Goal: Obtain resource: Obtain resource

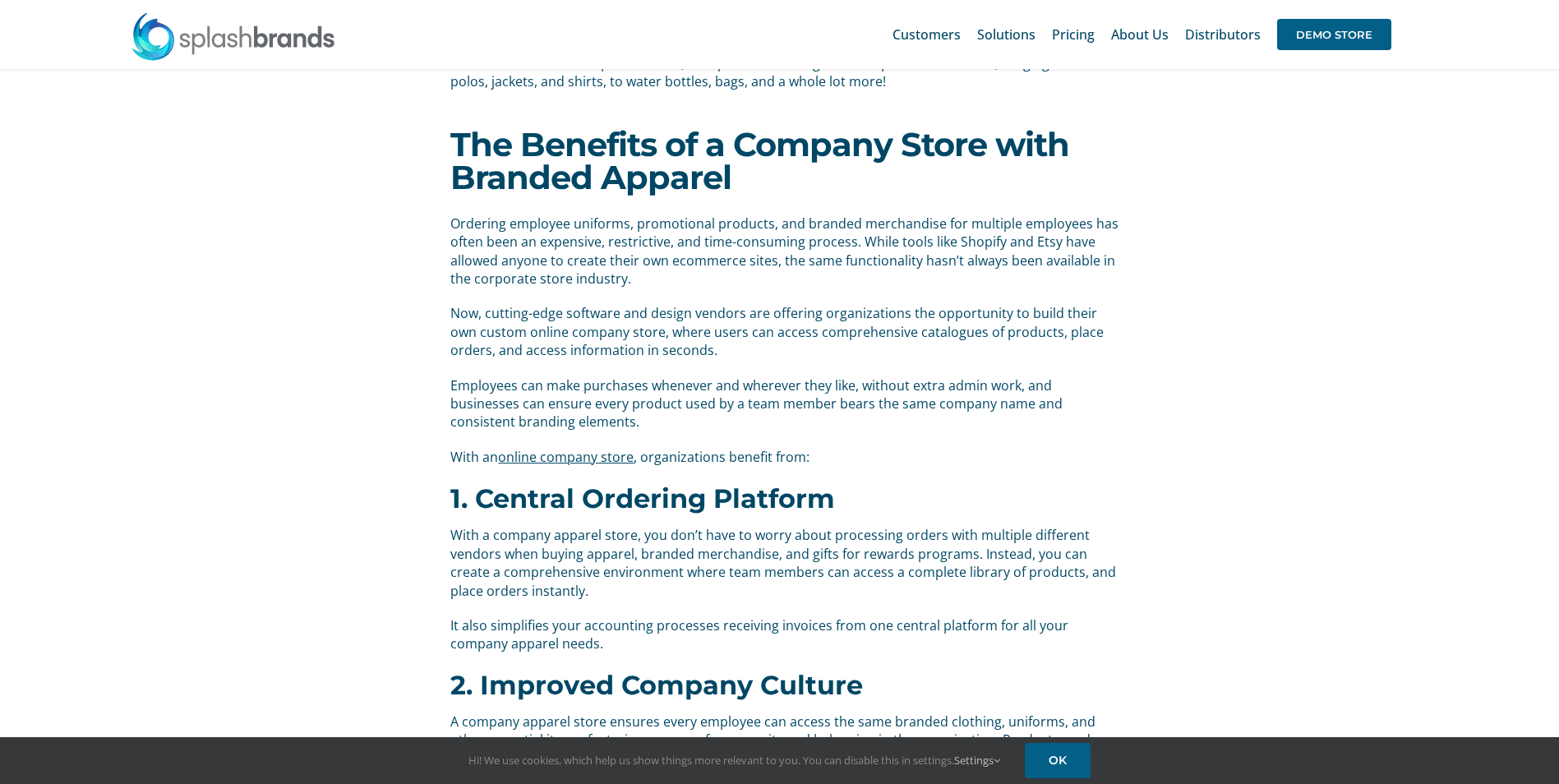
scroll to position [304, 0]
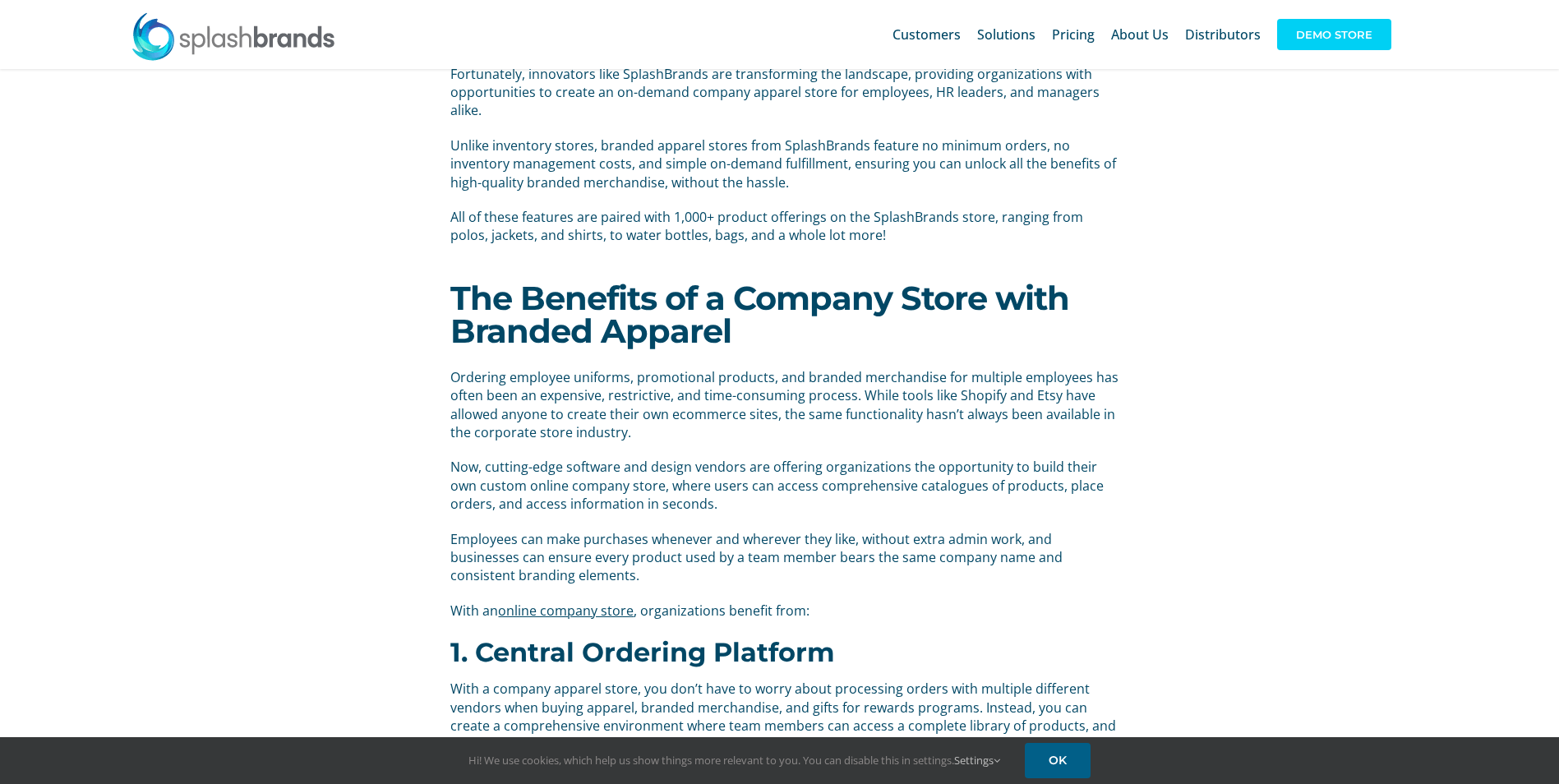
click at [1315, 47] on span "DEMO STORE" at bounding box center [1334, 34] width 115 height 32
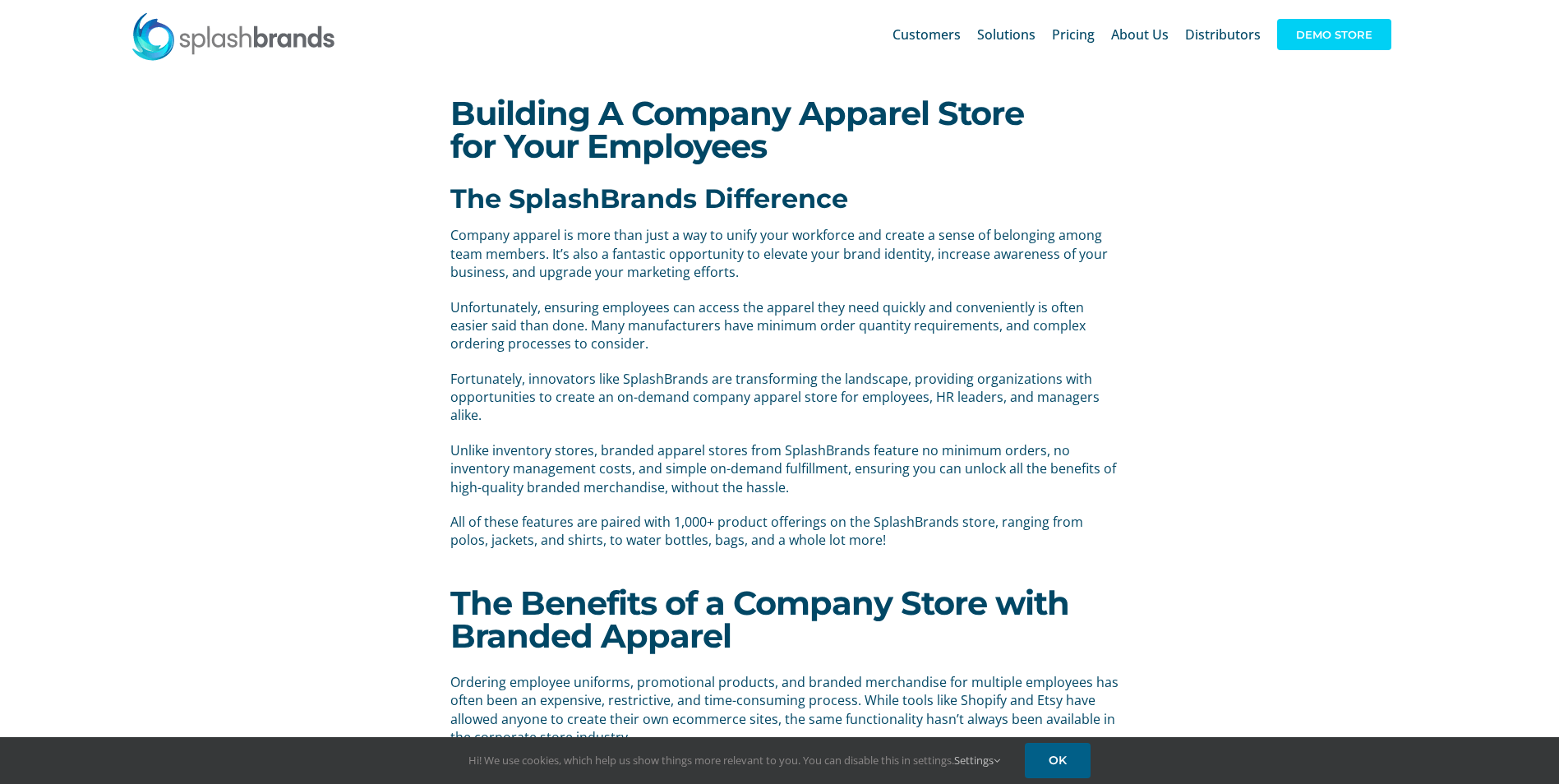
click at [1340, 32] on span "DEMO STORE" at bounding box center [1334, 34] width 115 height 32
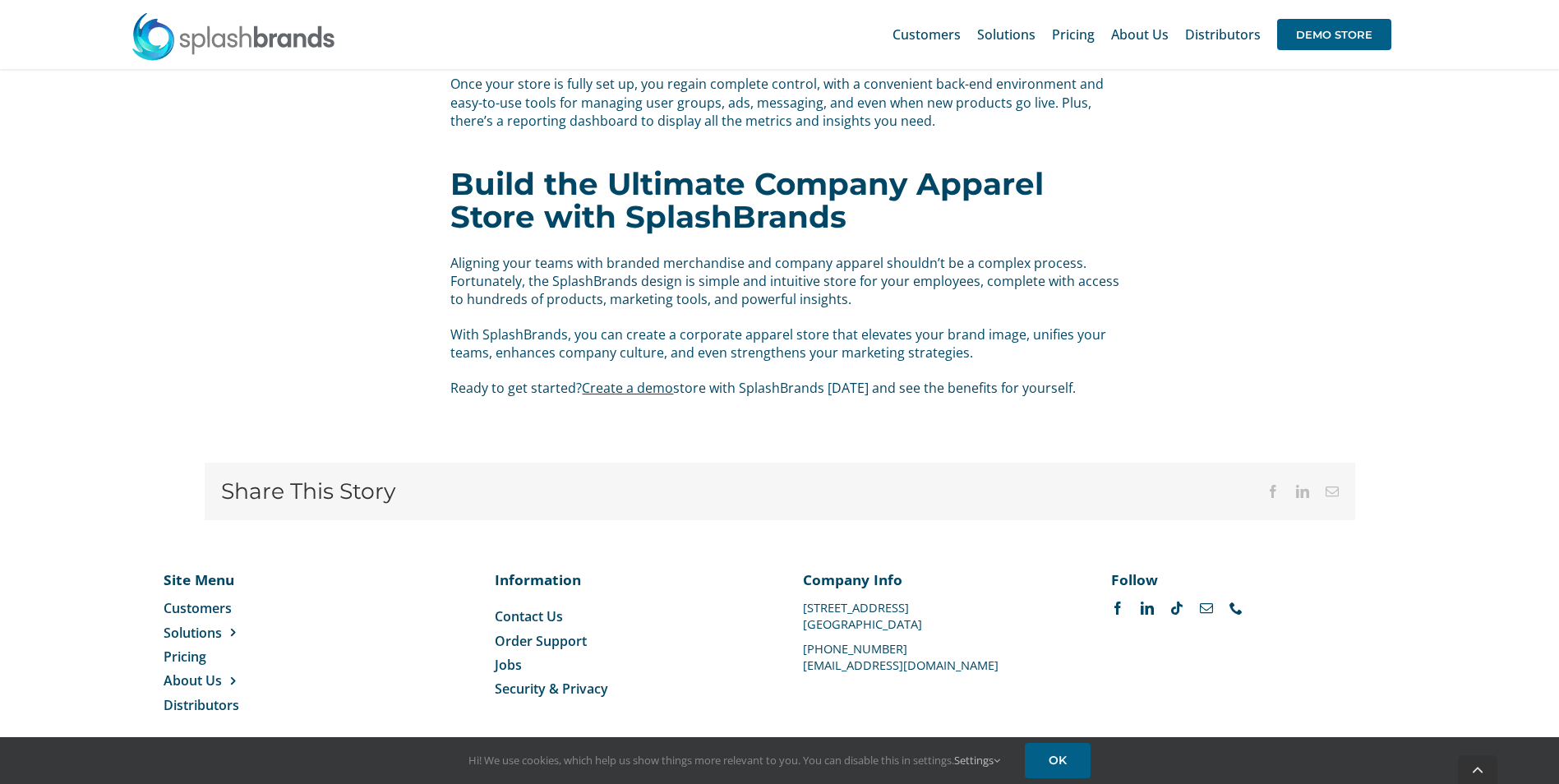
scroll to position [3181, 0]
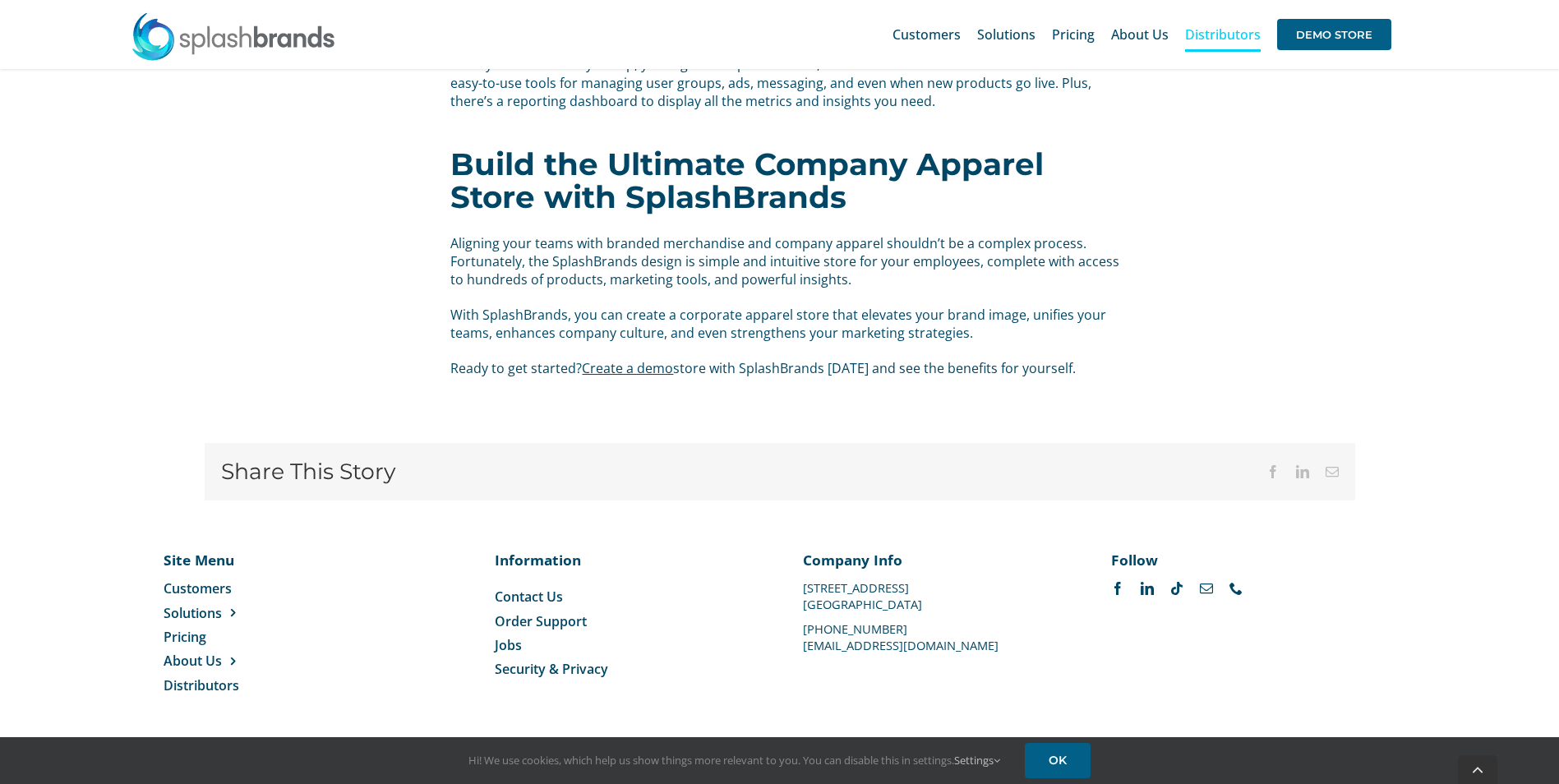
click at [1232, 39] on span "Distributors" at bounding box center [1222, 34] width 75 height 13
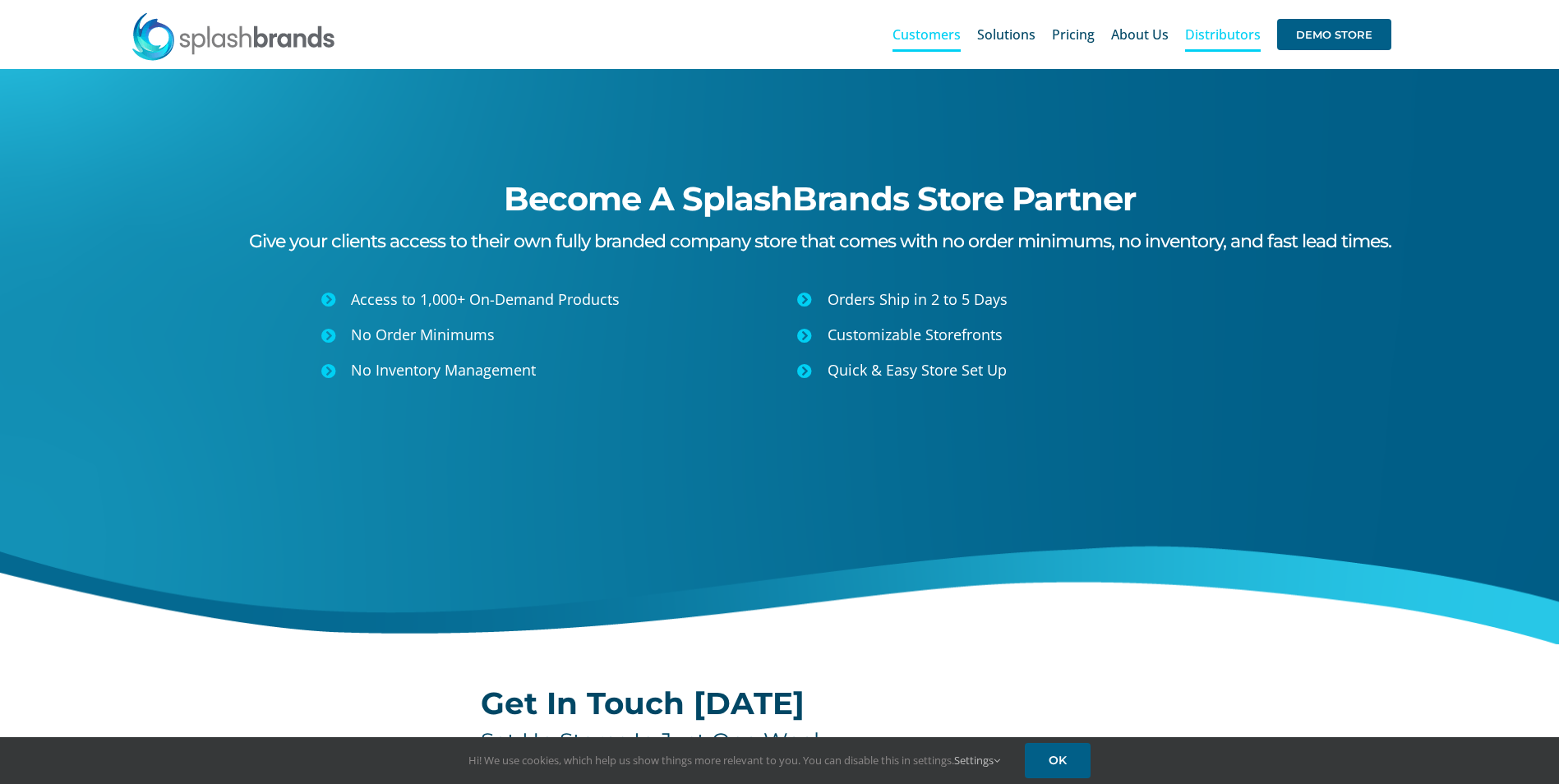
click at [924, 40] on span "Customers" at bounding box center [926, 34] width 68 height 13
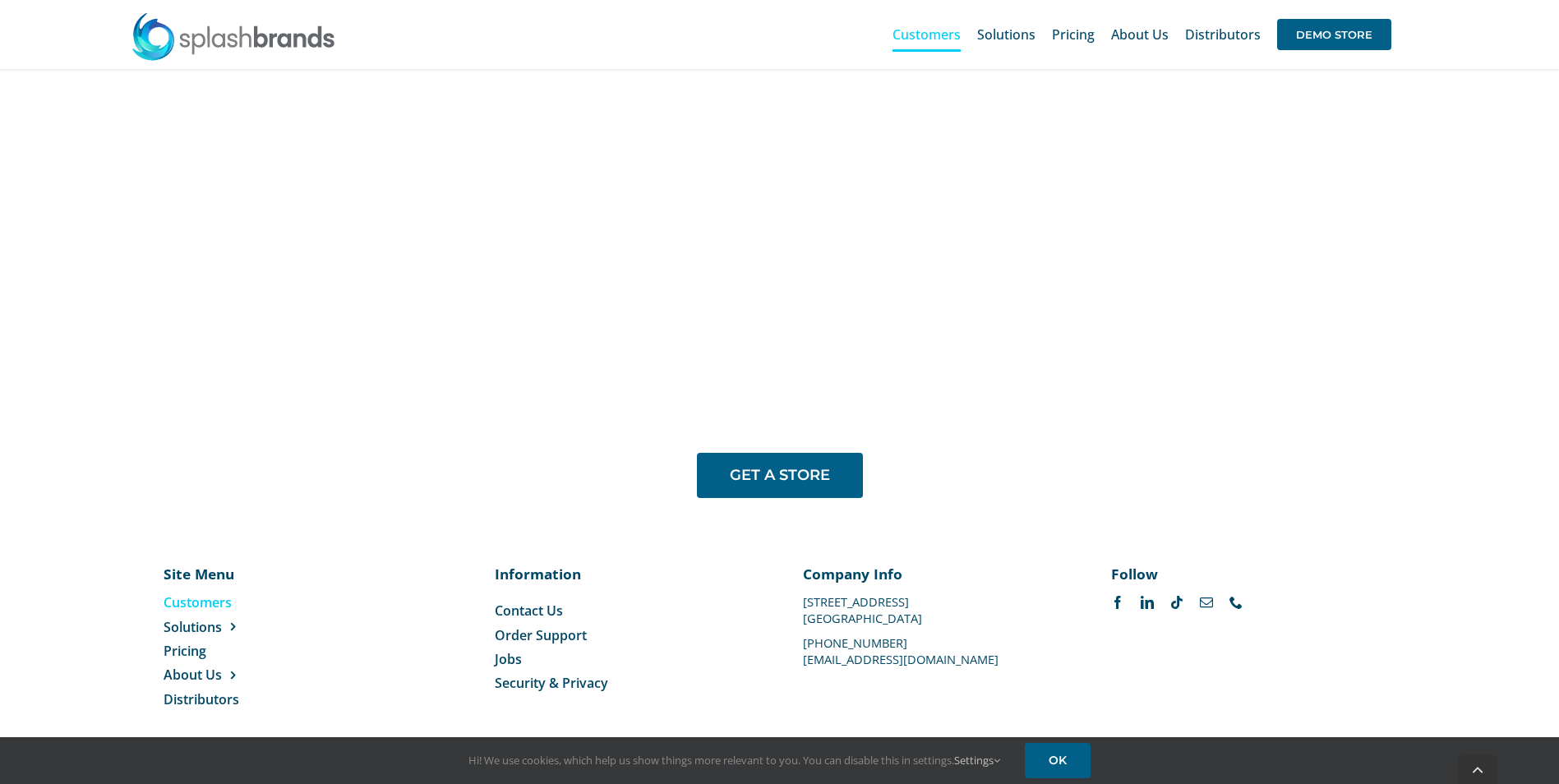
scroll to position [1332, 0]
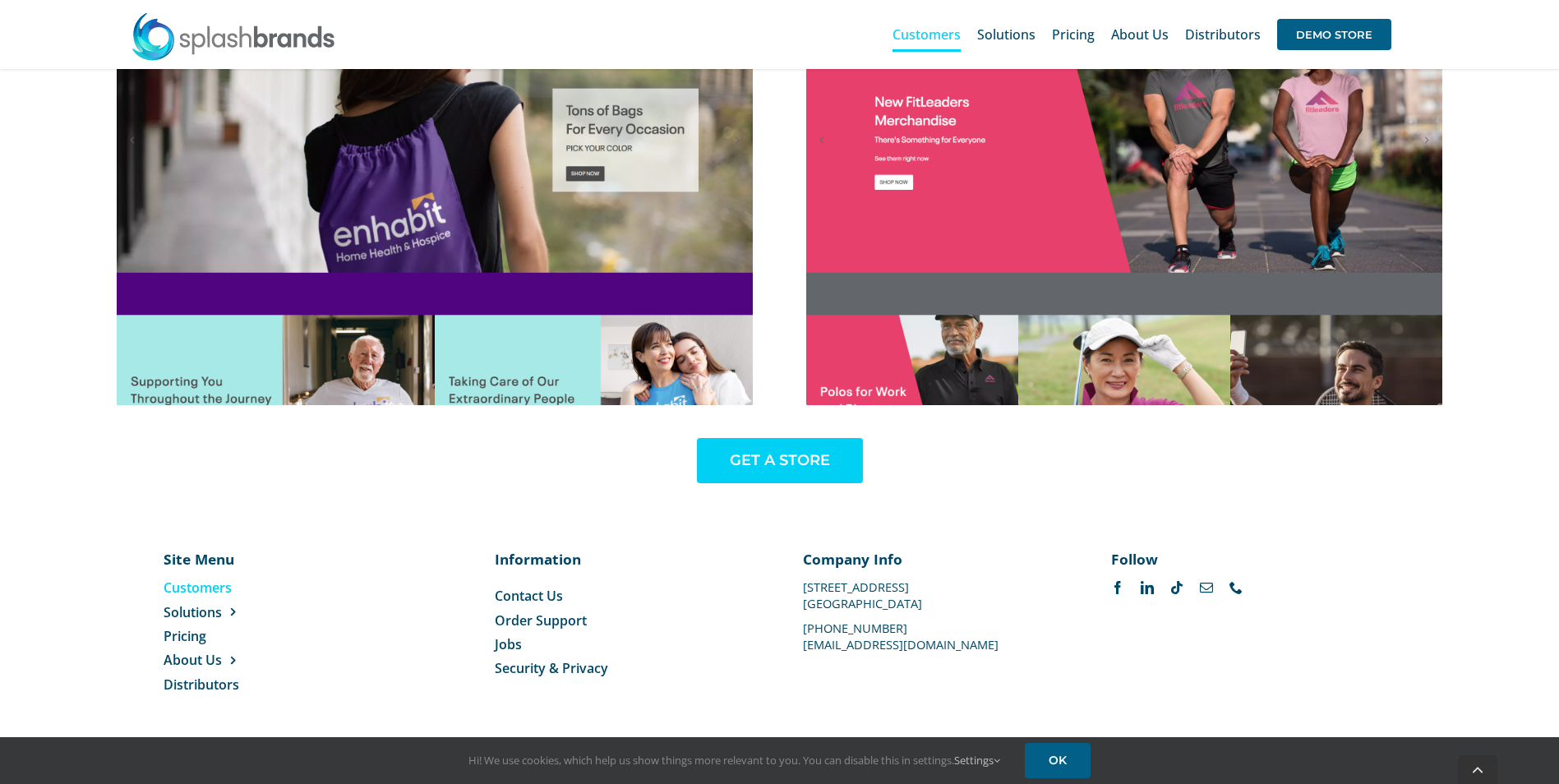
click at [793, 460] on span "GET A STORE" at bounding box center [780, 460] width 101 height 18
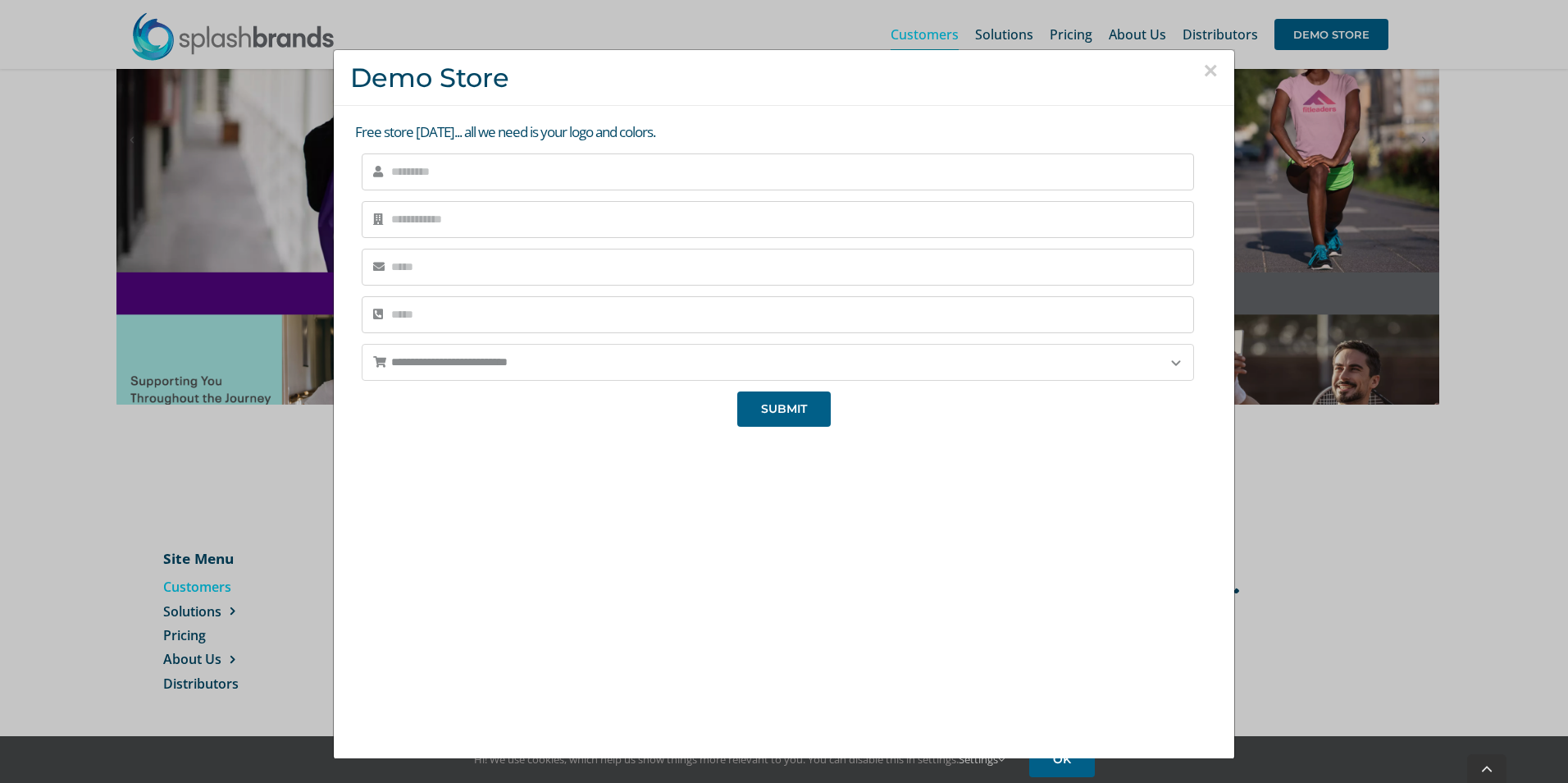
click at [1155, 366] on select "**********" at bounding box center [778, 363] width 833 height 37
click at [1203, 64] on button "×" at bounding box center [1210, 71] width 15 height 24
